Goal: Information Seeking & Learning: Learn about a topic

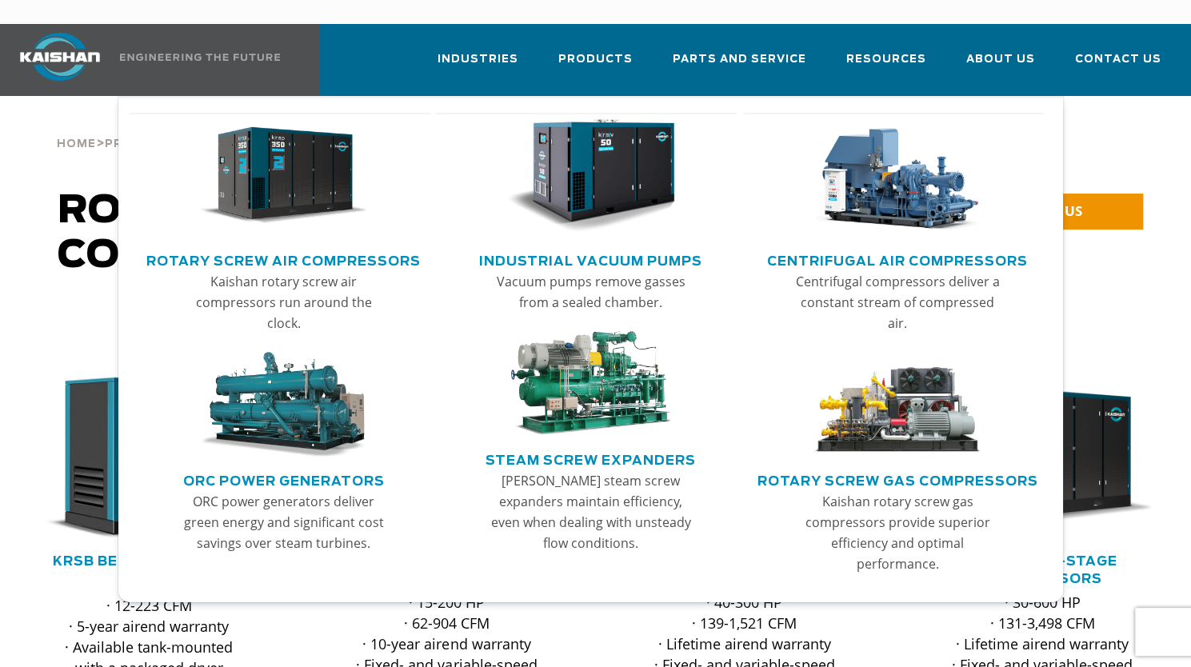
click at [594, 356] on img "Main menu" at bounding box center [590, 384] width 169 height 106
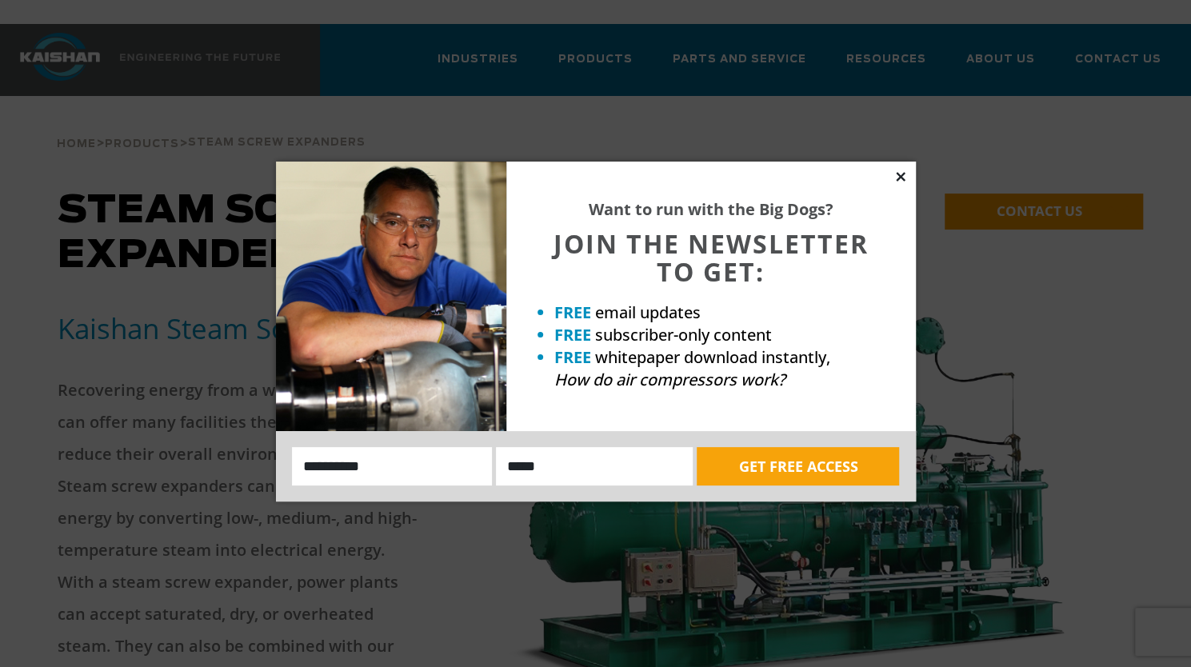
click at [902, 175] on icon at bounding box center [900, 177] width 14 height 14
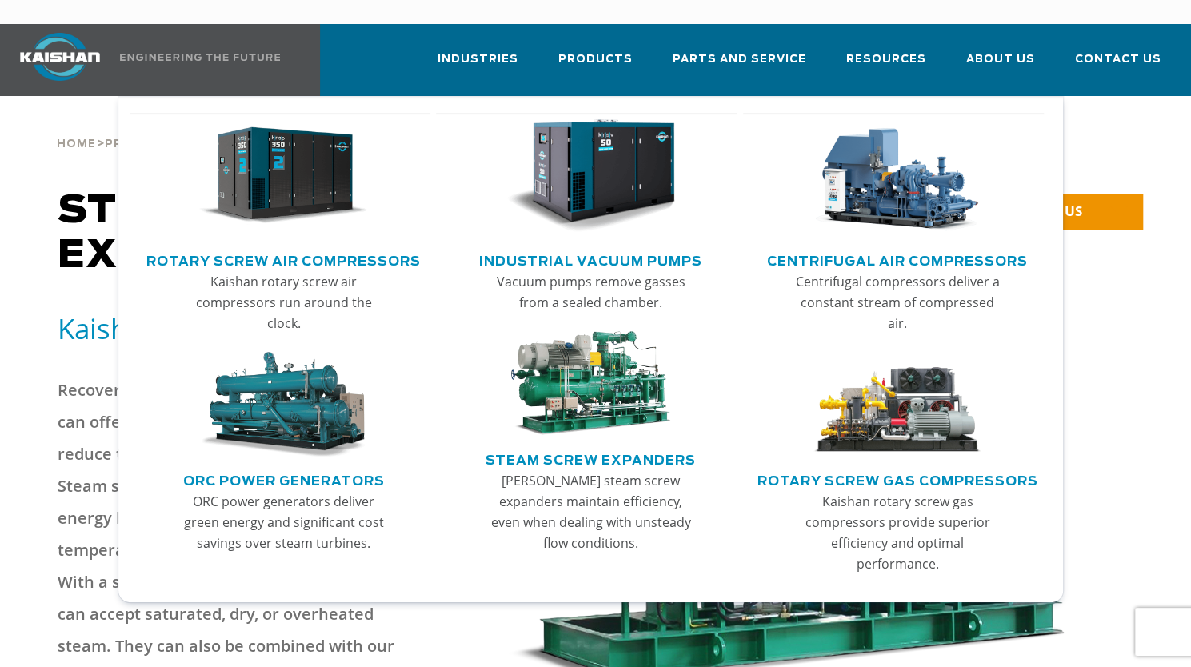
click at [331, 362] on img "Main menu" at bounding box center [283, 405] width 169 height 106
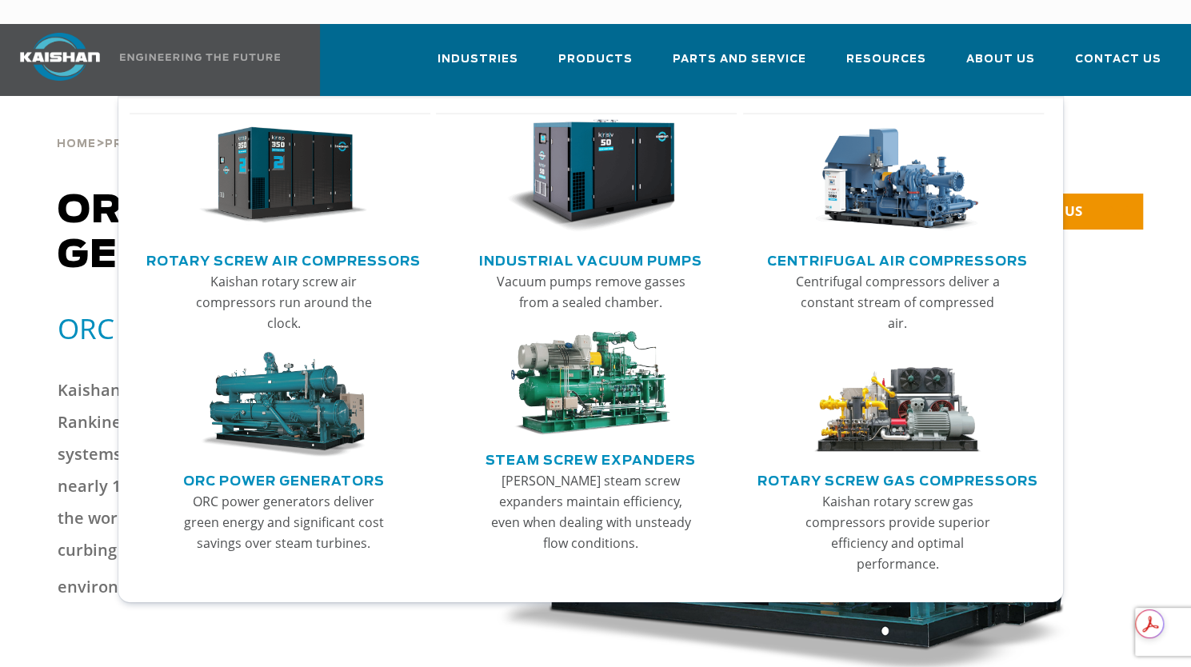
click at [593, 351] on img "Main menu" at bounding box center [590, 384] width 169 height 106
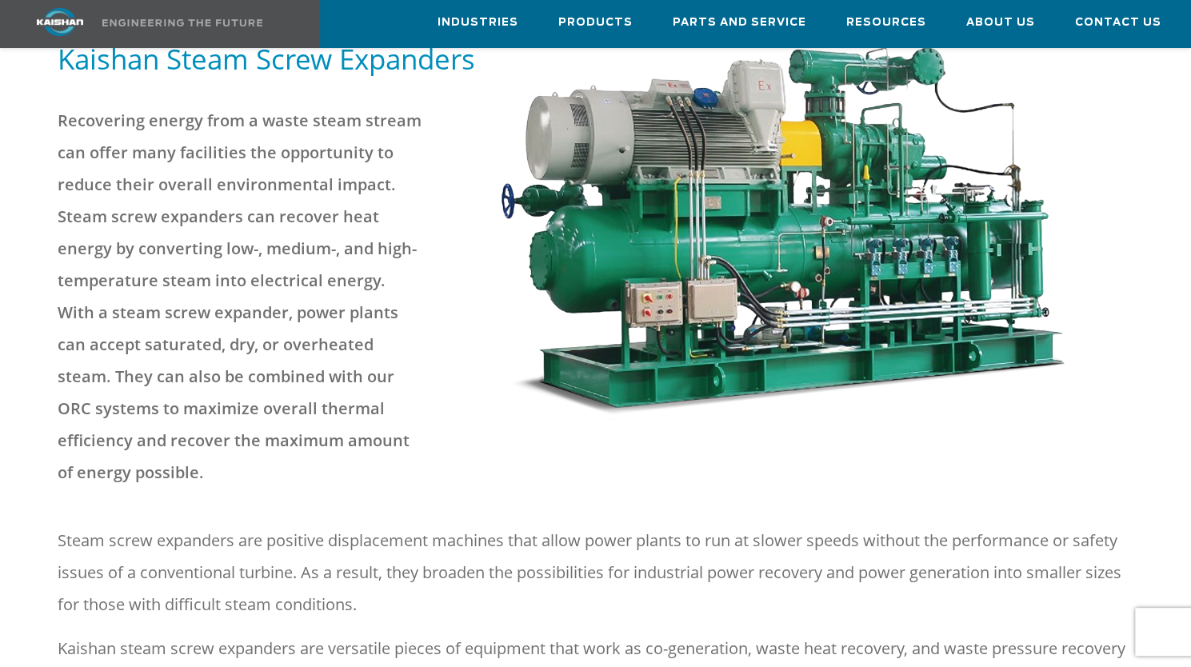
scroll to position [110, 0]
